Goal: Task Accomplishment & Management: Use online tool/utility

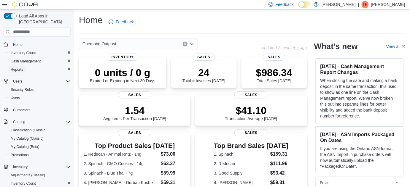
click at [18, 67] on span "Reports" at bounding box center [17, 69] width 12 height 7
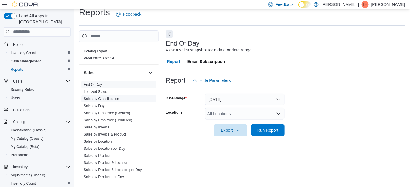
scroll to position [404, 0]
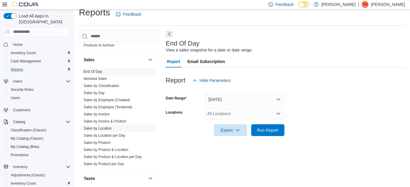
click at [97, 128] on link "Sales by Location" at bounding box center [98, 129] width 28 height 4
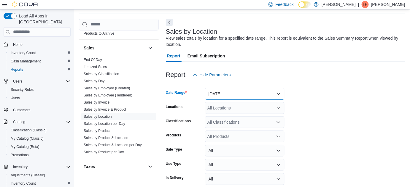
click at [249, 91] on button "[DATE]" at bounding box center [244, 94] width 79 height 12
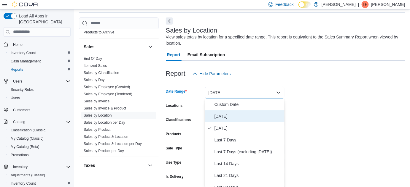
click at [216, 113] on span "[DATE]" at bounding box center [248, 116] width 68 height 7
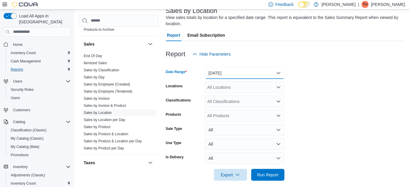
scroll to position [46, 0]
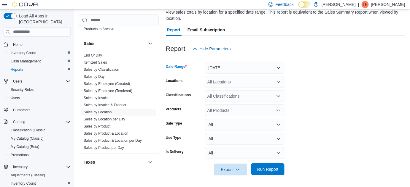
click at [266, 170] on span "Run Report" at bounding box center [267, 170] width 21 height 6
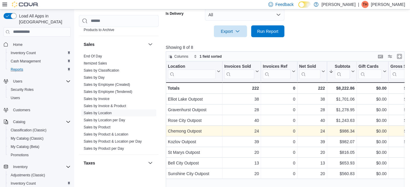
scroll to position [203, 0]
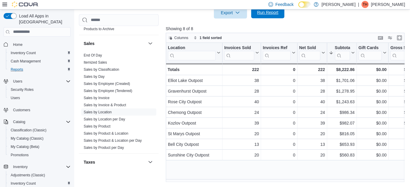
click at [265, 12] on span "Run Report" at bounding box center [267, 12] width 21 height 6
